Goal: Task Accomplishment & Management: Use online tool/utility

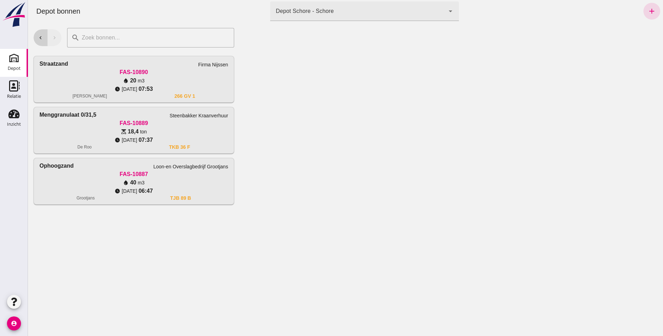
click at [39, 38] on icon "chevron_left" at bounding box center [40, 38] width 6 height 6
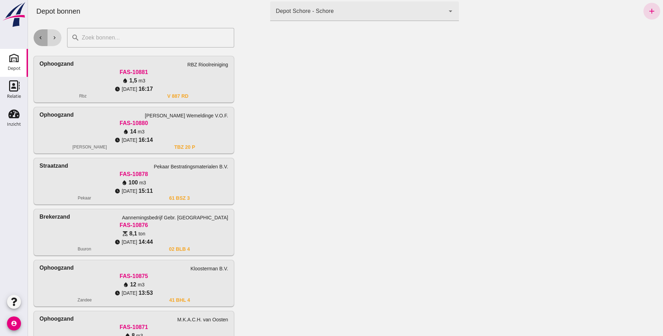
click at [34, 29] on button "chevron_left" at bounding box center [41, 37] width 14 height 17
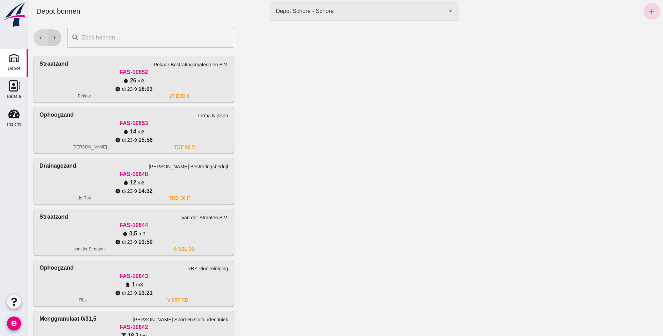
click at [56, 37] on icon "chevron_right" at bounding box center [54, 38] width 6 height 6
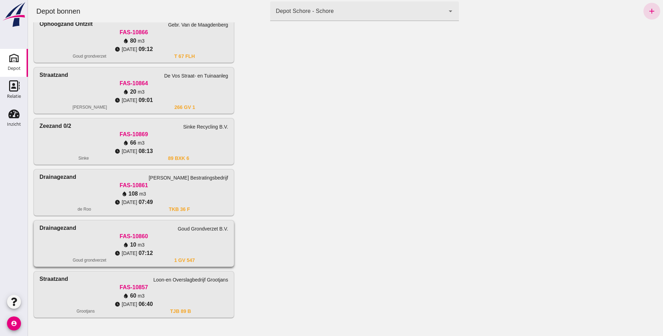
scroll to position [501, 0]
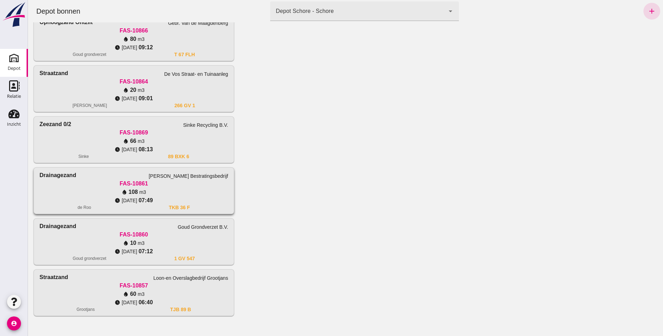
click at [131, 181] on div "FAS-10861" at bounding box center [133, 184] width 189 height 8
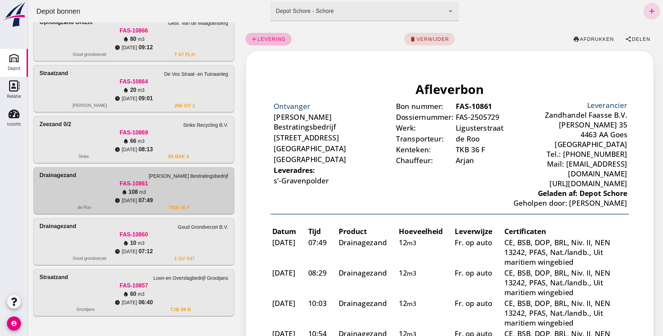
scroll to position [0, 0]
click at [270, 40] on span "levering" at bounding box center [271, 39] width 29 height 6
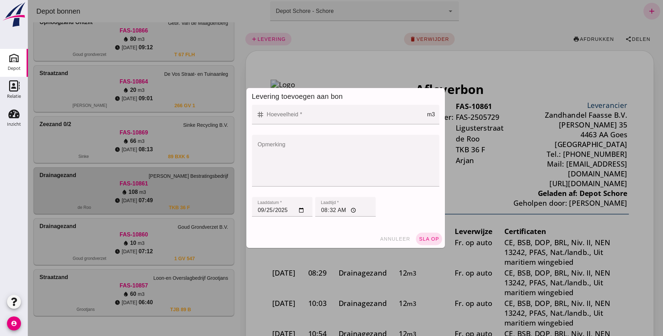
click at [286, 114] on input "Hoeveelheid *" at bounding box center [345, 115] width 162 height 20
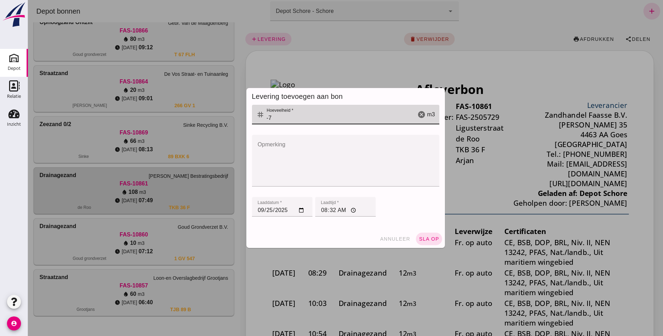
type input "-7"
click at [285, 140] on textarea "Opmerking" at bounding box center [343, 161] width 183 height 52
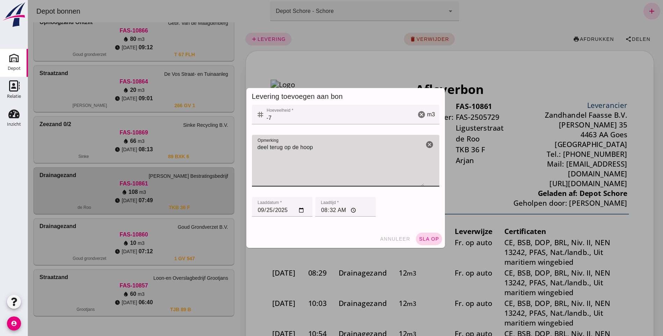
type textarea "deel terug op de hoop"
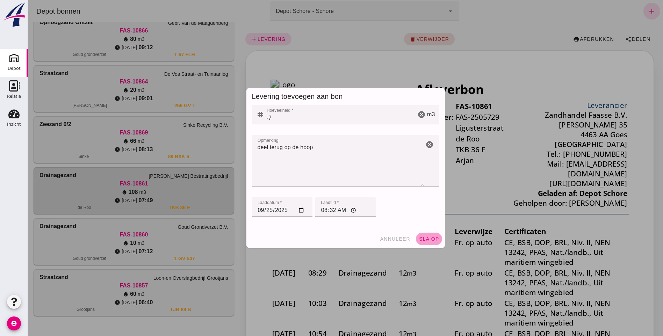
click at [427, 237] on span "sla op" at bounding box center [429, 239] width 21 height 6
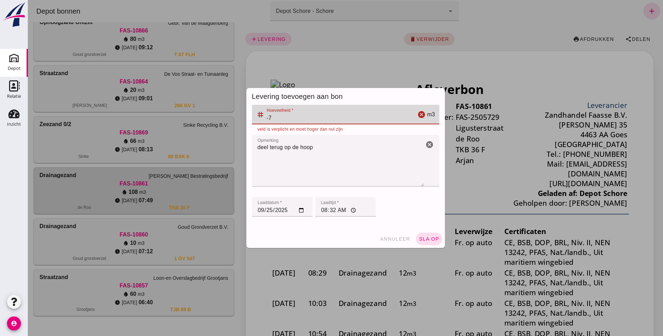
click at [280, 115] on input "-7" at bounding box center [339, 115] width 151 height 20
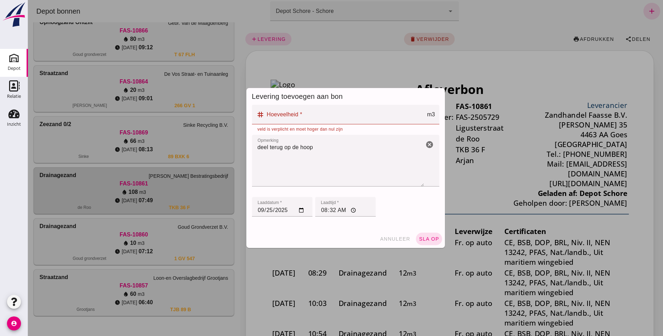
click at [519, 78] on div at bounding box center [345, 168] width 635 height 336
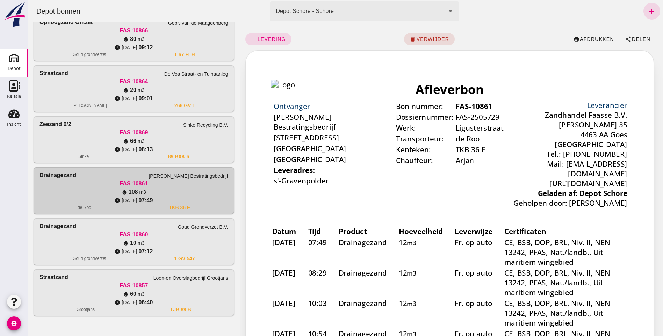
click at [530, 75] on iframe at bounding box center [449, 338] width 408 height 577
